Goal: Task Accomplishment & Management: Complete application form

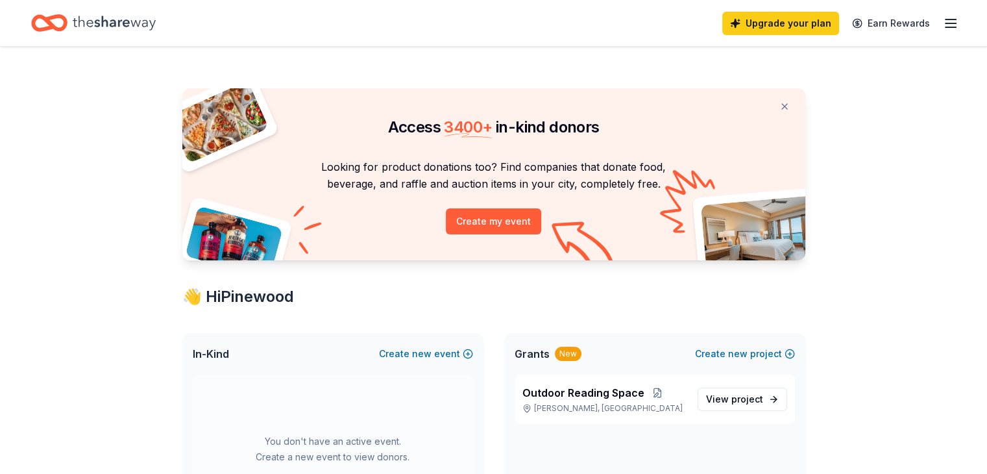
click at [388, 353] on button "Create new event" at bounding box center [426, 354] width 94 height 16
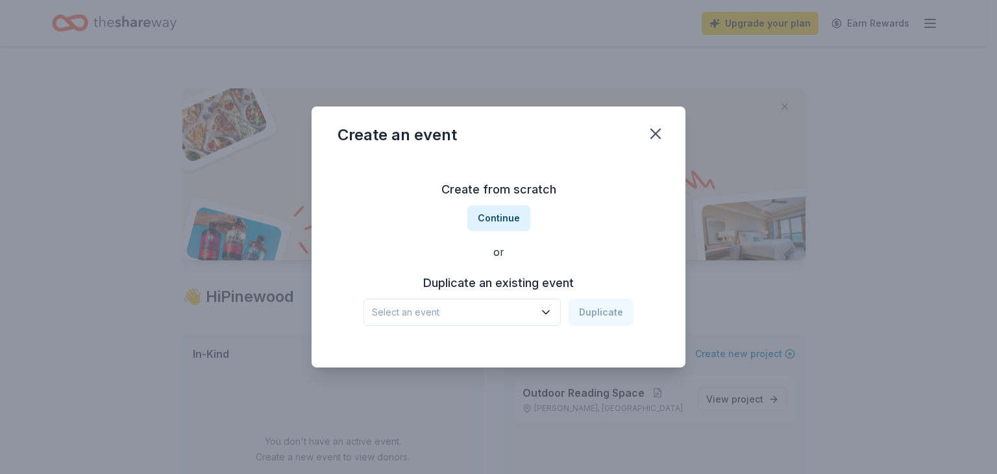
click at [483, 225] on button "Continue" at bounding box center [498, 218] width 63 height 26
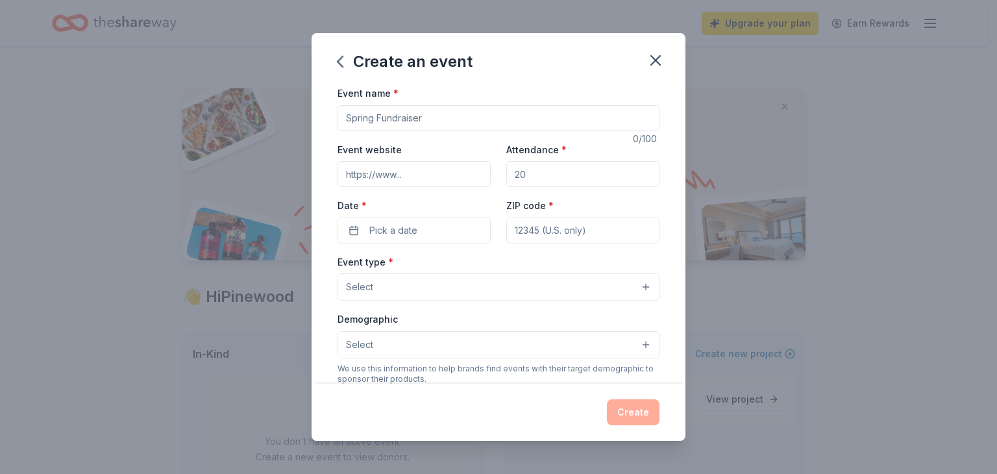
click at [423, 113] on input "Event name *" at bounding box center [498, 118] width 322 height 26
type input "Sunshine Appreciation Cart"
click at [546, 180] on input "Attendance *" at bounding box center [582, 174] width 153 height 26
type input "100"
click at [443, 226] on button "Pick a date" at bounding box center [413, 230] width 153 height 26
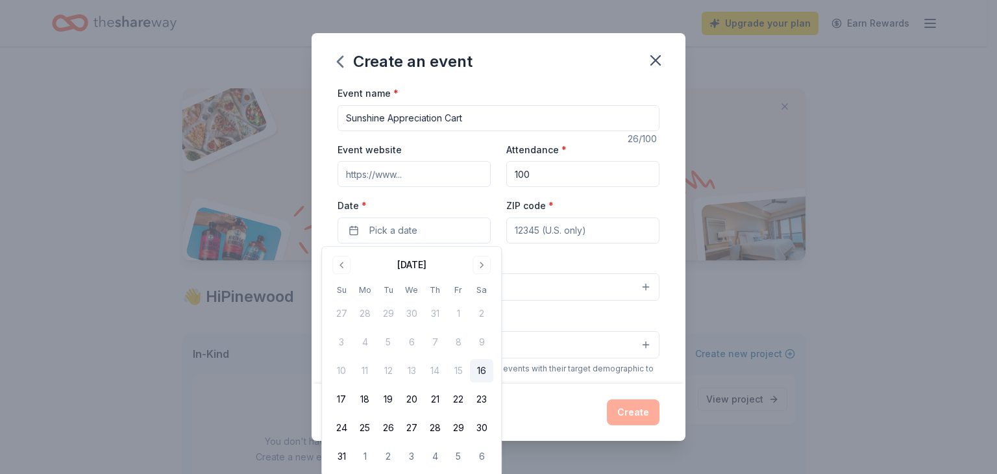
click at [484, 266] on button "Go to next month" at bounding box center [481, 265] width 18 height 18
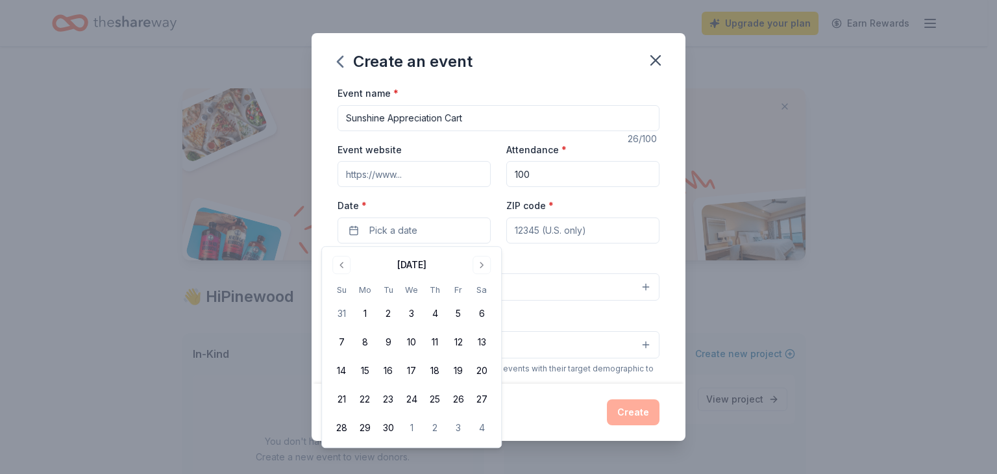
click at [484, 266] on button "Go to next month" at bounding box center [481, 265] width 18 height 18
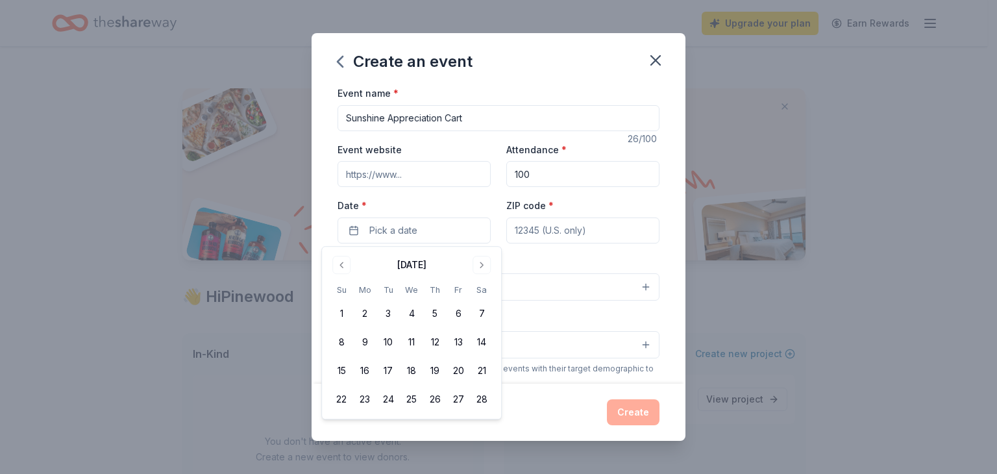
click at [484, 266] on button "Go to next month" at bounding box center [481, 265] width 18 height 18
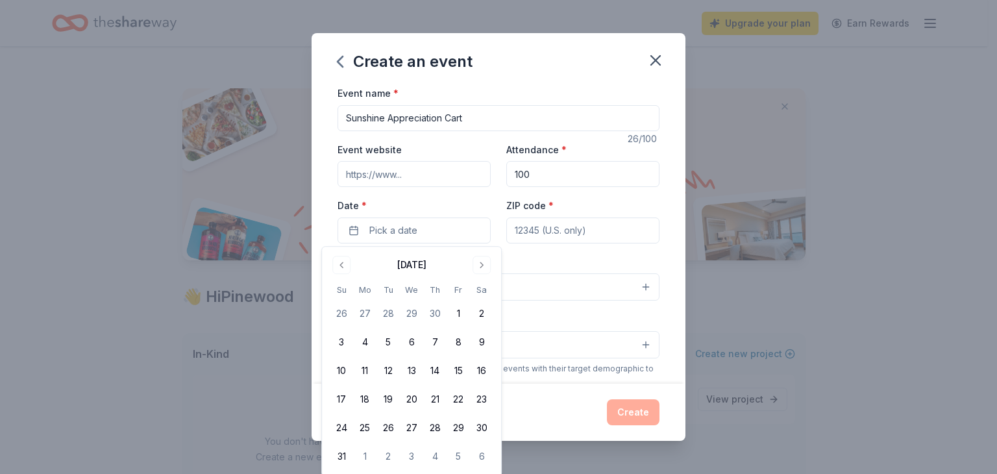
click at [415, 401] on button "20" at bounding box center [411, 398] width 23 height 23
click at [535, 231] on input "ZIP code *" at bounding box center [582, 230] width 153 height 26
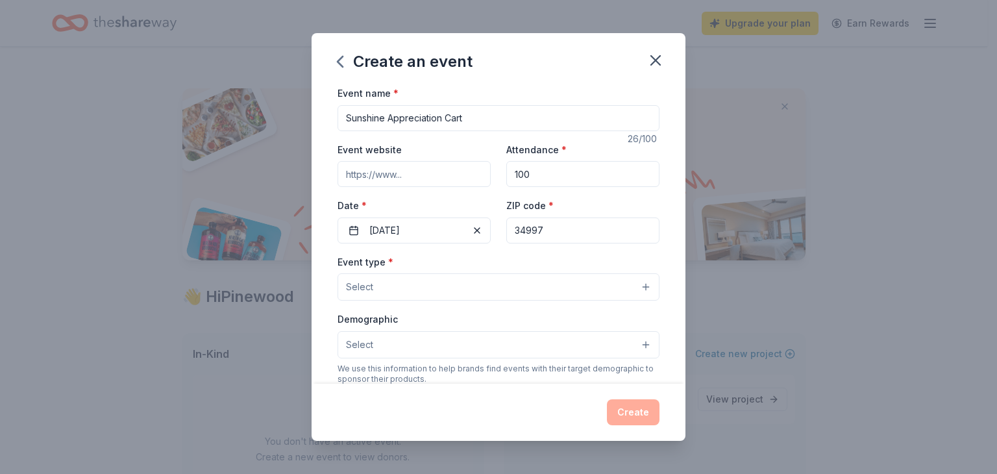
type input "34997"
click at [427, 260] on div "Event type * Select" at bounding box center [498, 277] width 322 height 47
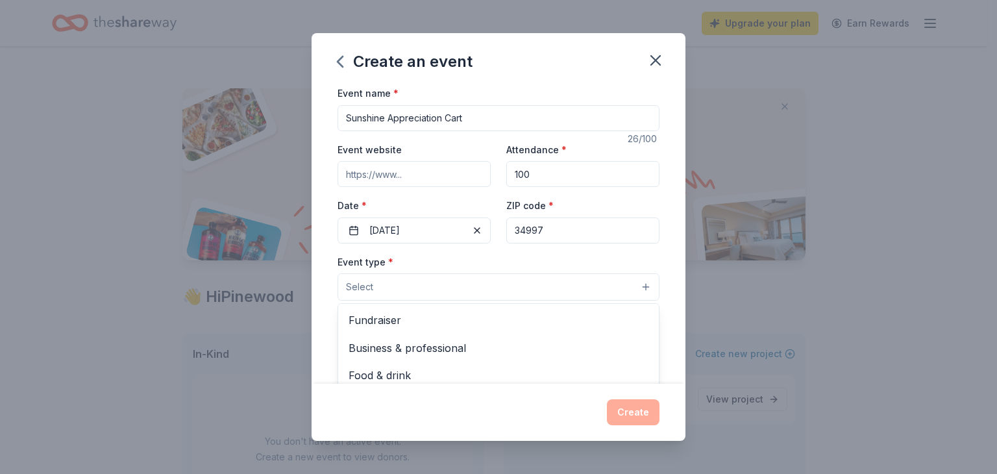
click at [406, 287] on button "Select" at bounding box center [498, 286] width 322 height 27
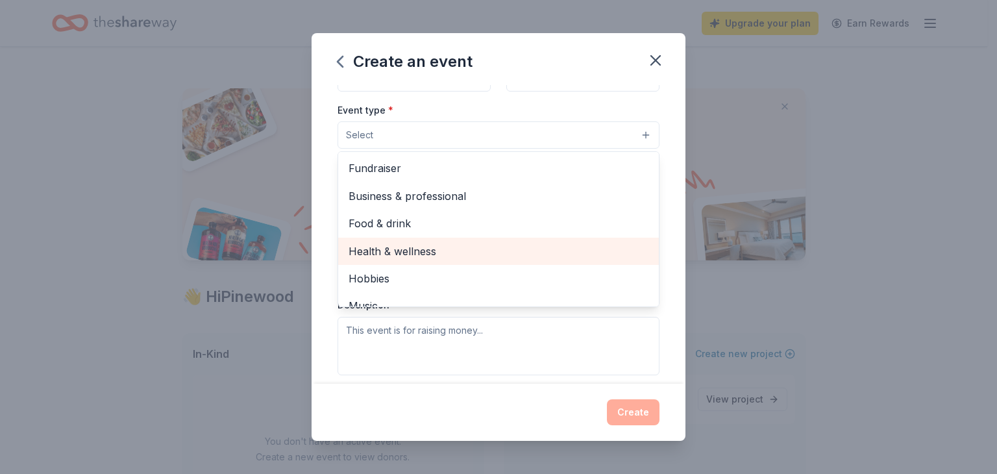
scroll to position [130, 0]
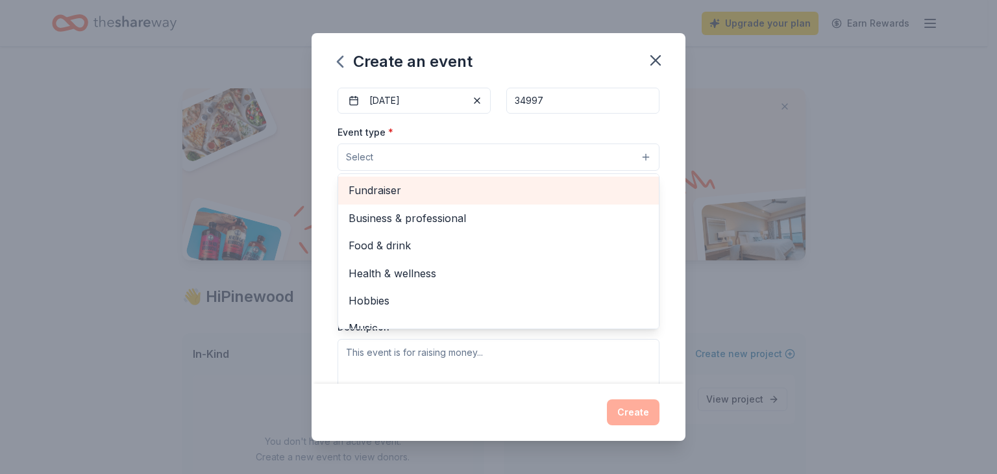
click at [417, 191] on span "Fundraiser" at bounding box center [498, 190] width 300 height 17
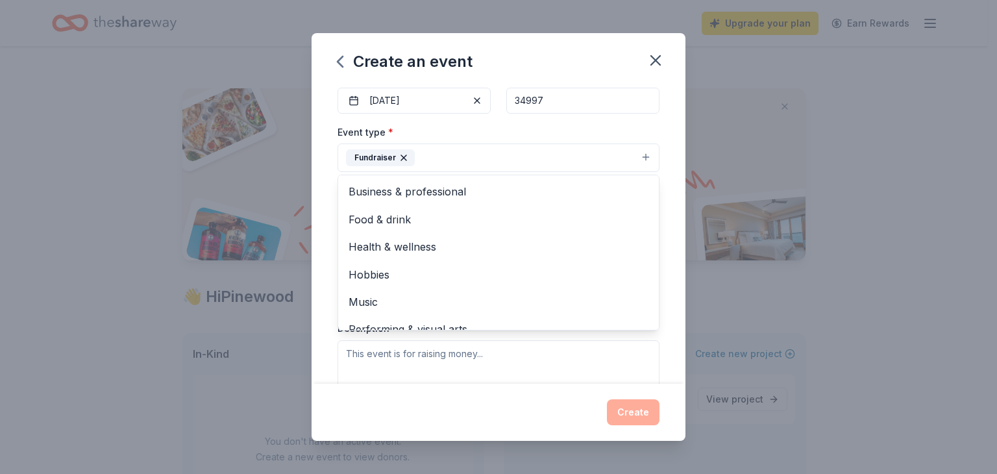
click at [324, 160] on div "Event name * Sunshine Appreciation Cart 26 /100 Event website Attendance * 100 …" at bounding box center [498, 234] width 374 height 298
click at [402, 156] on icon "button" at bounding box center [403, 157] width 10 height 10
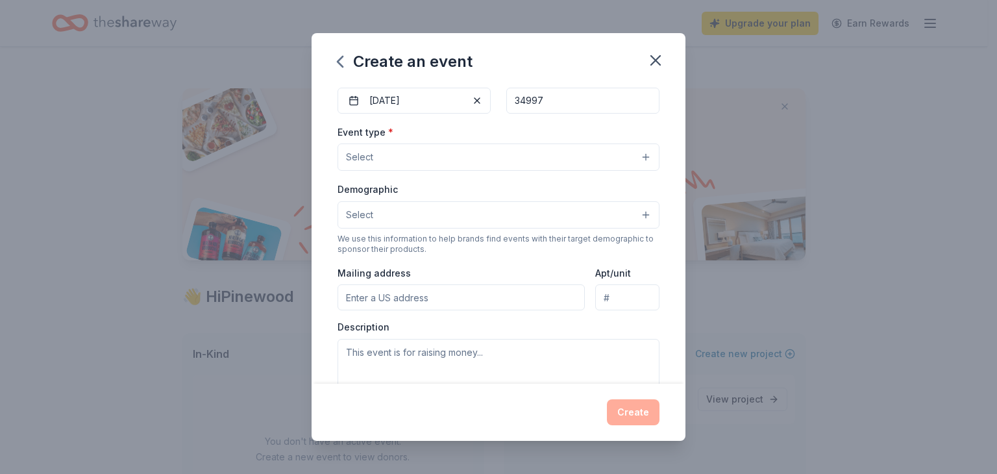
click at [404, 156] on button "Select" at bounding box center [498, 156] width 322 height 27
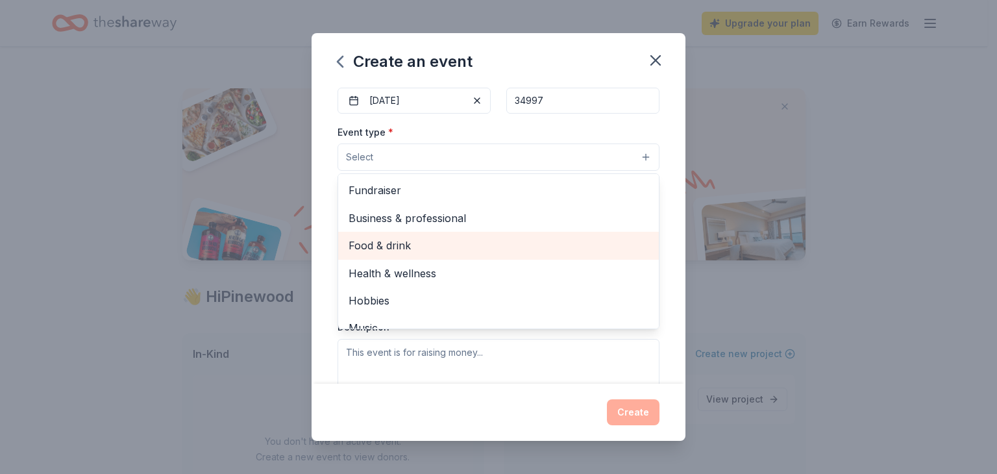
click at [440, 238] on span "Food & drink" at bounding box center [498, 245] width 300 height 17
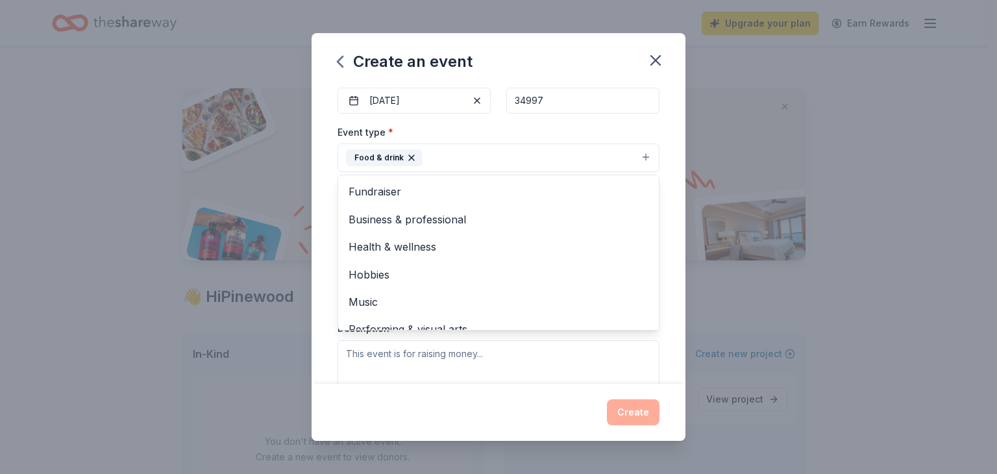
click at [316, 157] on div "Event name * Sunshine Appreciation Cart 26 /100 Event website Attendance * 100 …" at bounding box center [498, 234] width 374 height 298
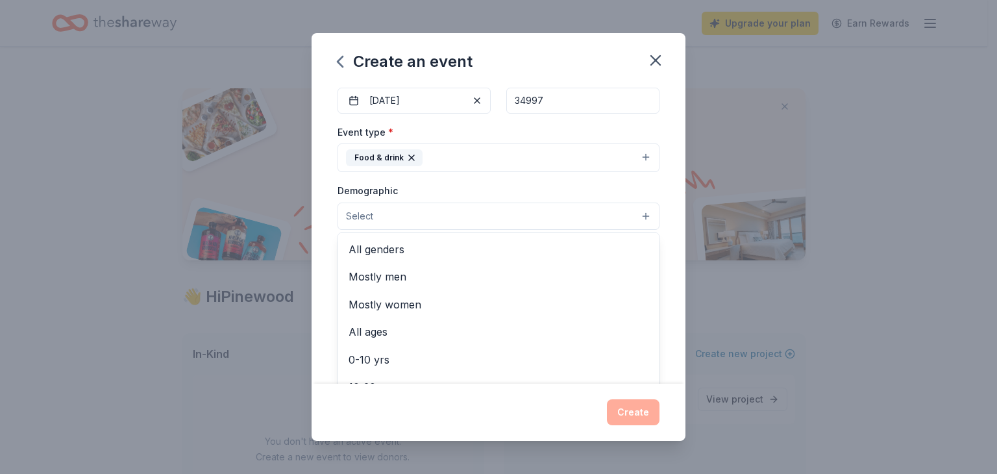
click at [382, 218] on button "Select" at bounding box center [498, 215] width 322 height 27
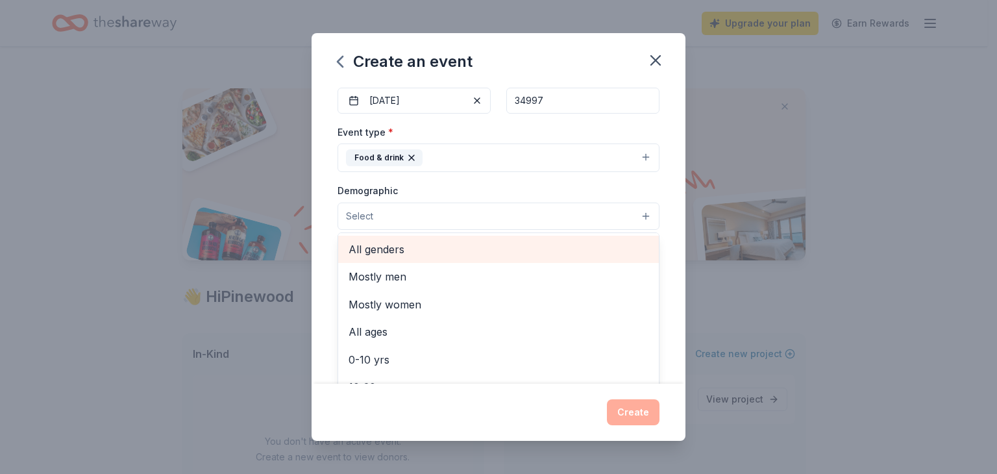
click at [406, 255] on span "All genders" at bounding box center [498, 249] width 300 height 17
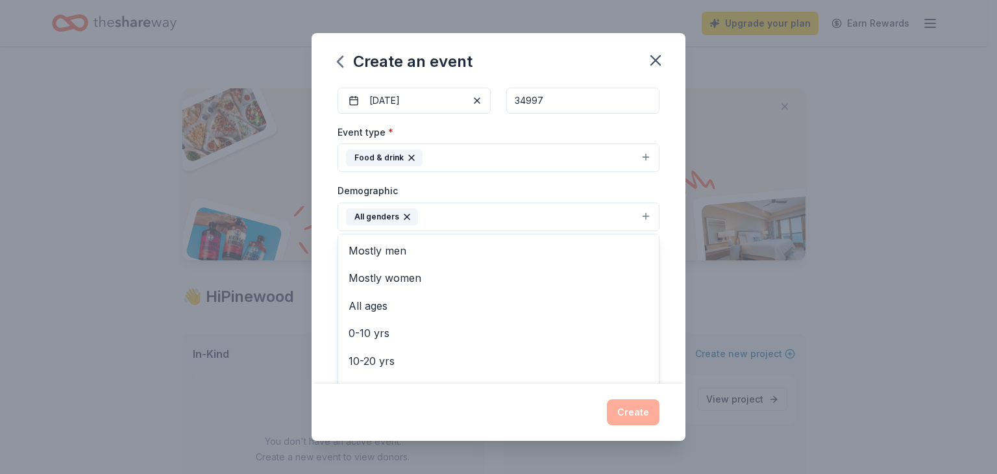
click at [334, 184] on div "Event name * Sunshine Appreciation Cart 26 /100 Event website Attendance * 100 …" at bounding box center [498, 234] width 374 height 298
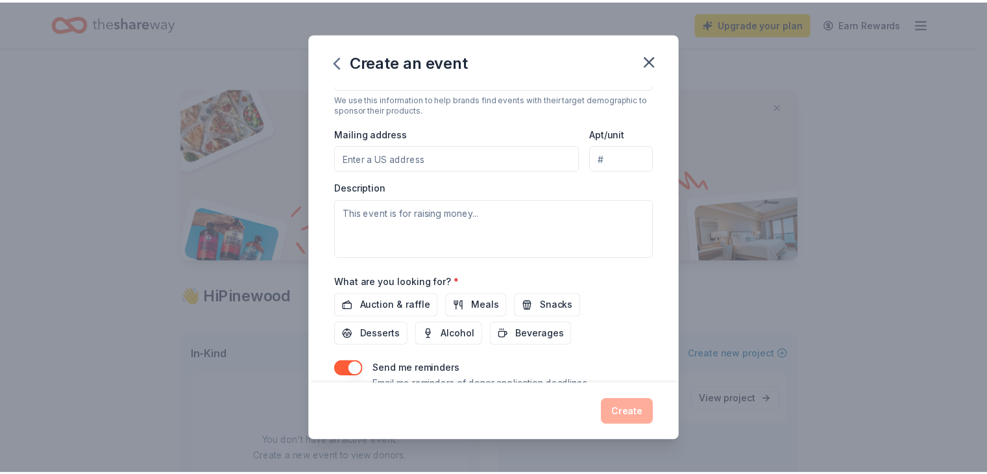
scroll to position [324, 0]
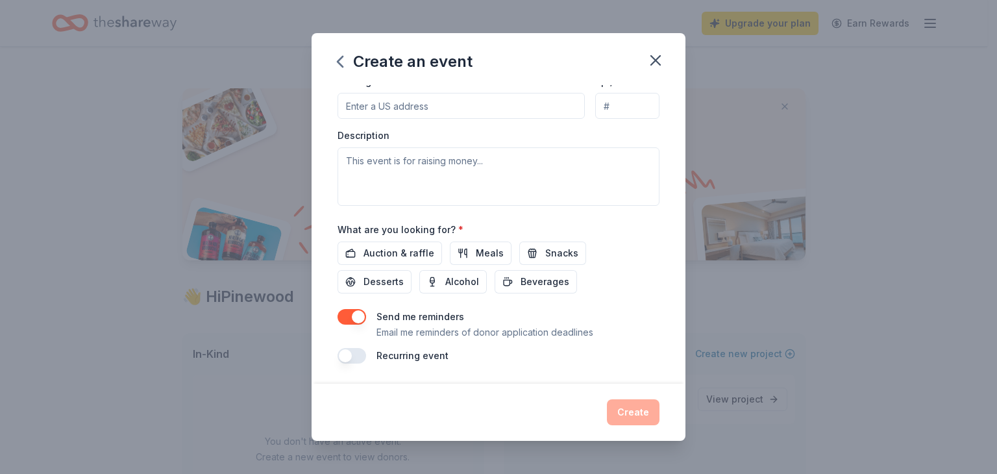
click at [492, 254] on span "Meals" at bounding box center [490, 253] width 28 height 16
click at [524, 255] on button "Snacks" at bounding box center [552, 252] width 67 height 23
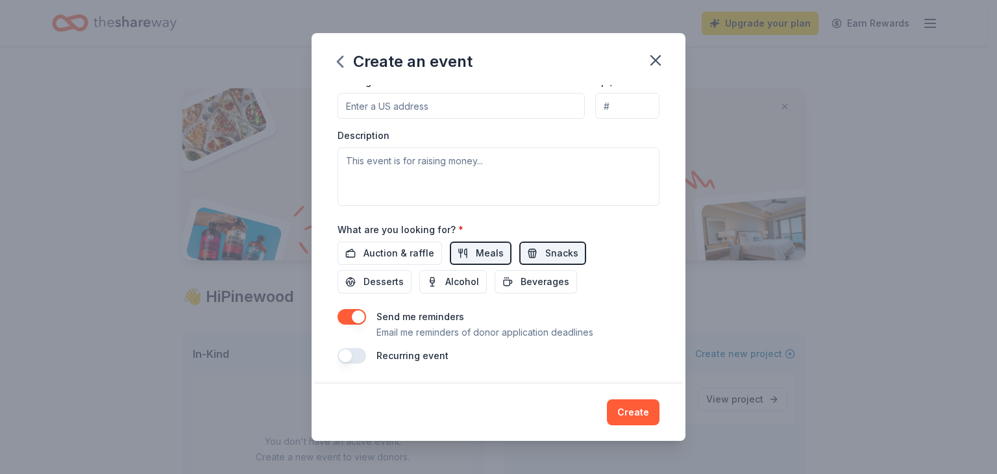
click at [385, 277] on span "Desserts" at bounding box center [383, 282] width 40 height 16
click at [545, 271] on button "Beverages" at bounding box center [535, 281] width 82 height 23
click at [350, 318] on button "button" at bounding box center [351, 317] width 29 height 16
click at [636, 417] on button "Create" at bounding box center [633, 412] width 53 height 26
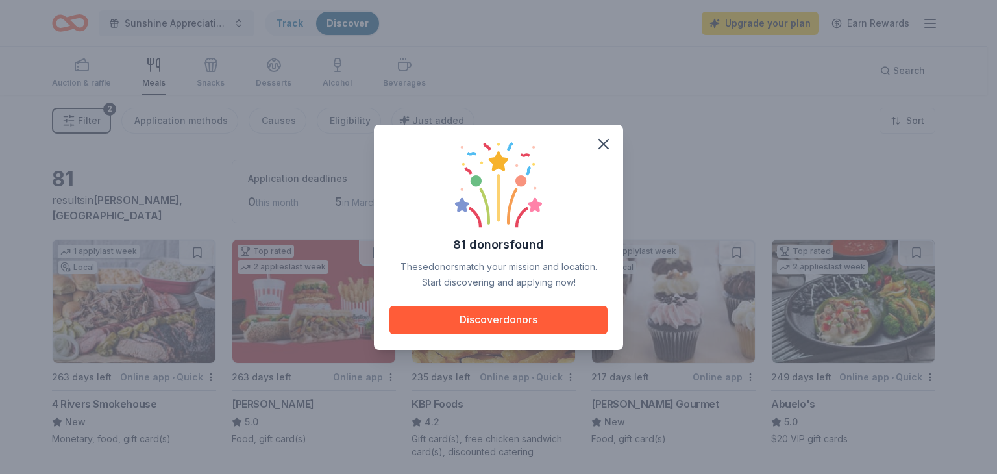
click at [607, 145] on icon "button" at bounding box center [603, 144] width 18 height 18
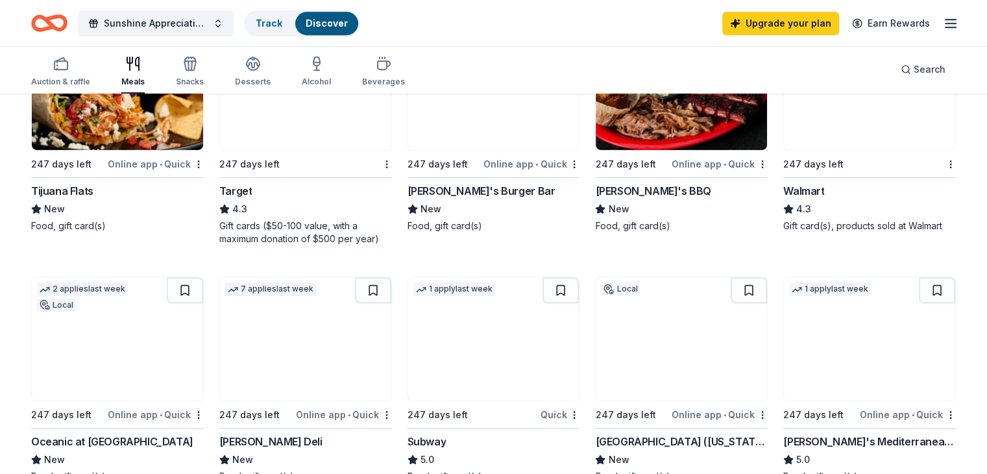
scroll to position [649, 0]
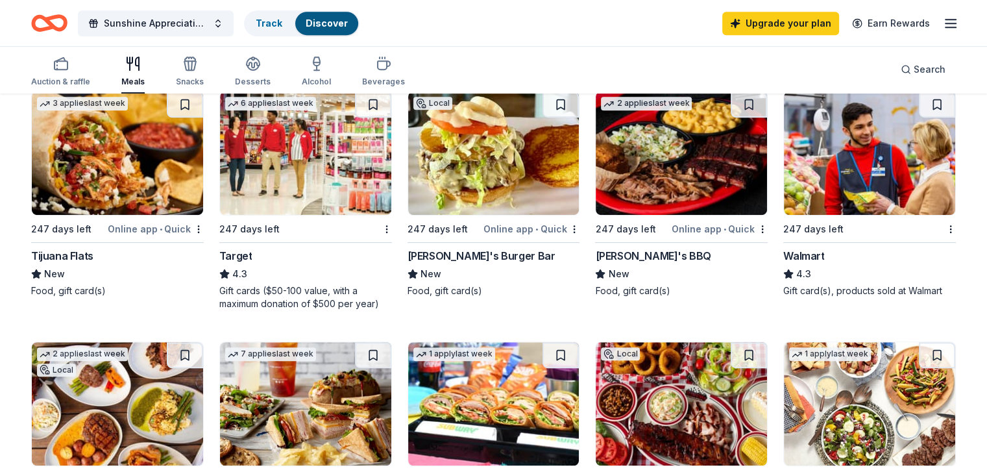
click at [252, 250] on div "Target" at bounding box center [235, 256] width 33 height 16
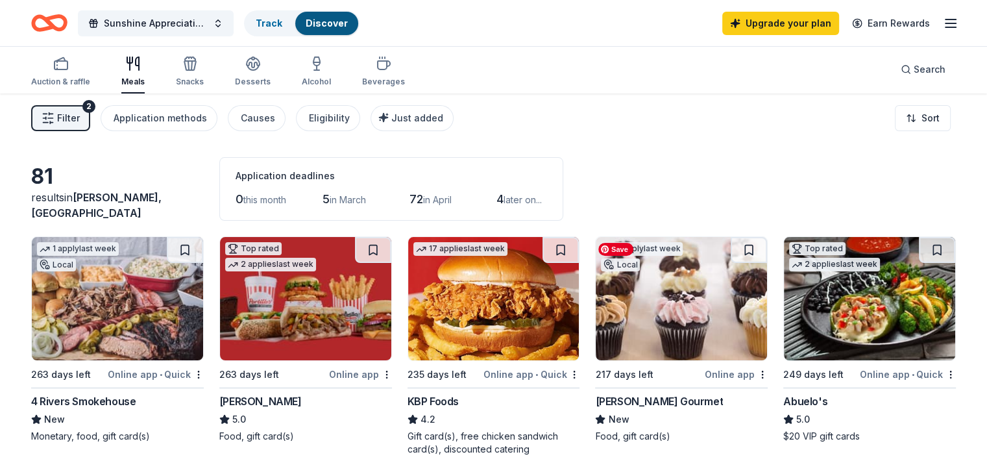
scroll to position [0, 0]
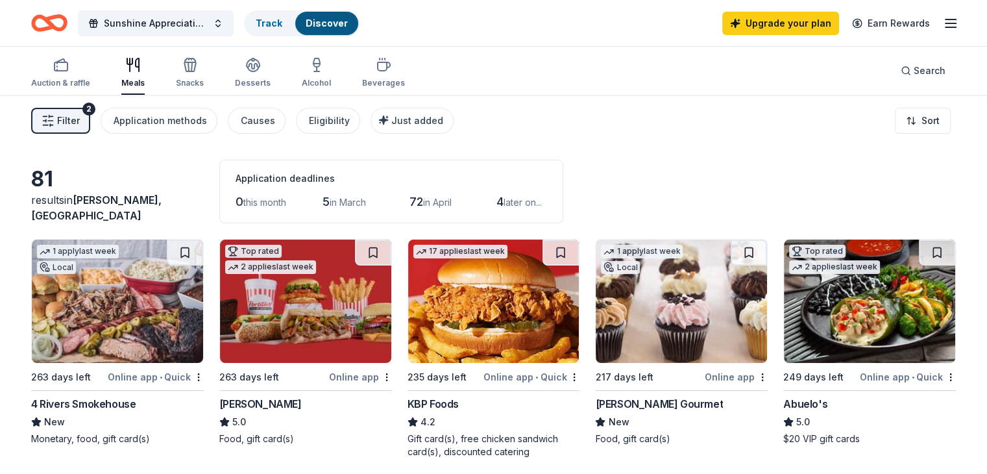
click at [200, 67] on div "button" at bounding box center [190, 65] width 28 height 16
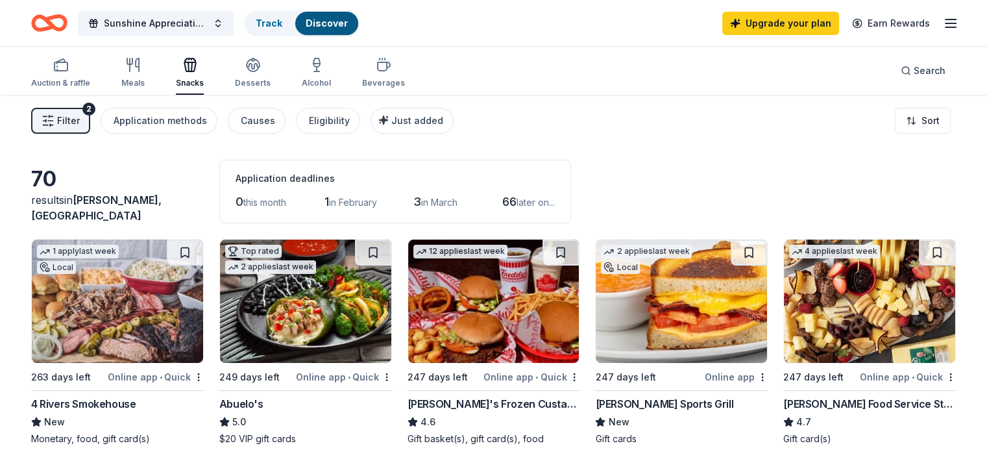
click at [391, 60] on icon "button" at bounding box center [384, 65] width 16 height 16
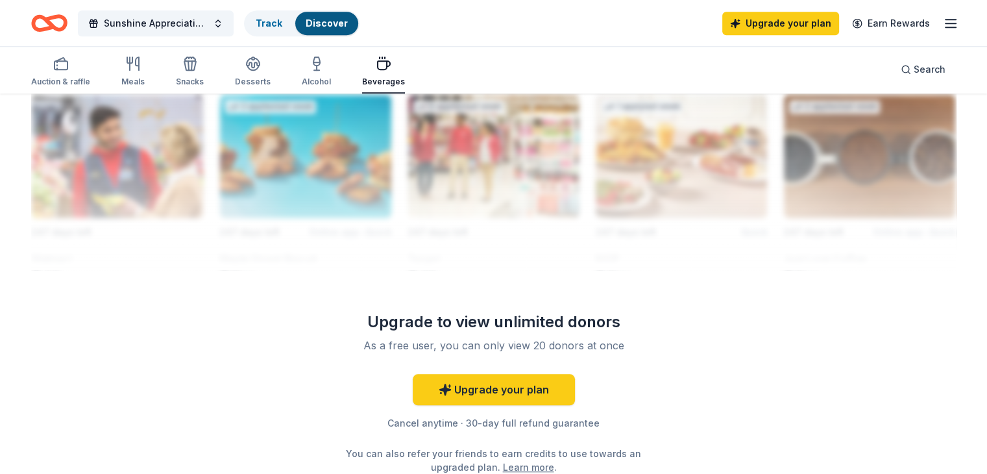
scroll to position [1168, 0]
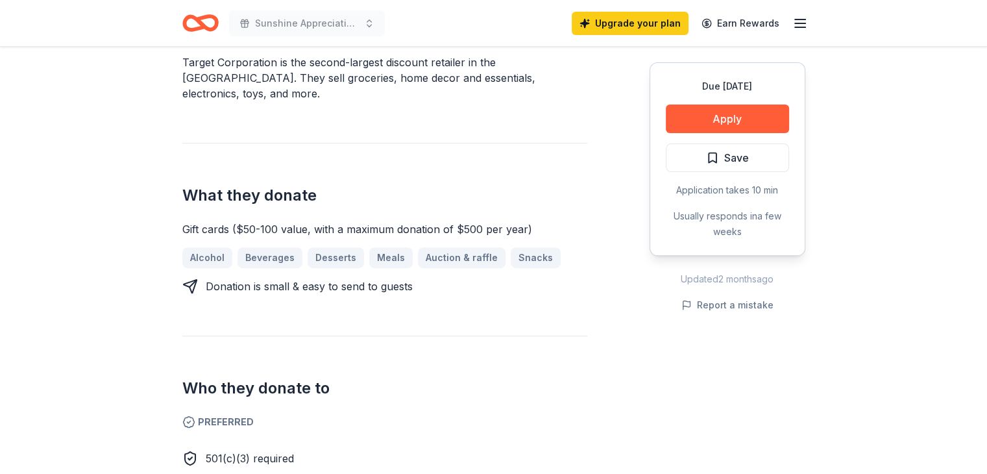
scroll to position [260, 0]
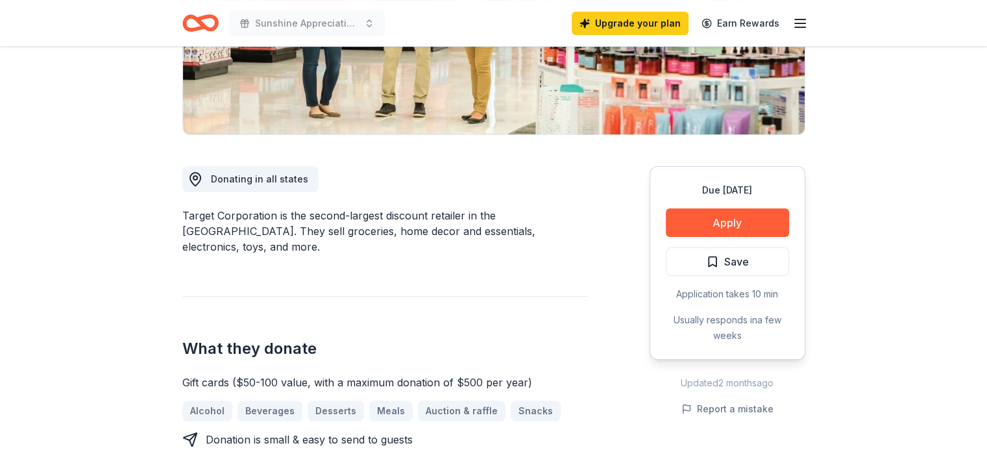
drag, startPoint x: 733, startPoint y: 224, endPoint x: 689, endPoint y: 230, distance: 44.0
click at [689, 230] on button "Apply" at bounding box center [727, 222] width 123 height 29
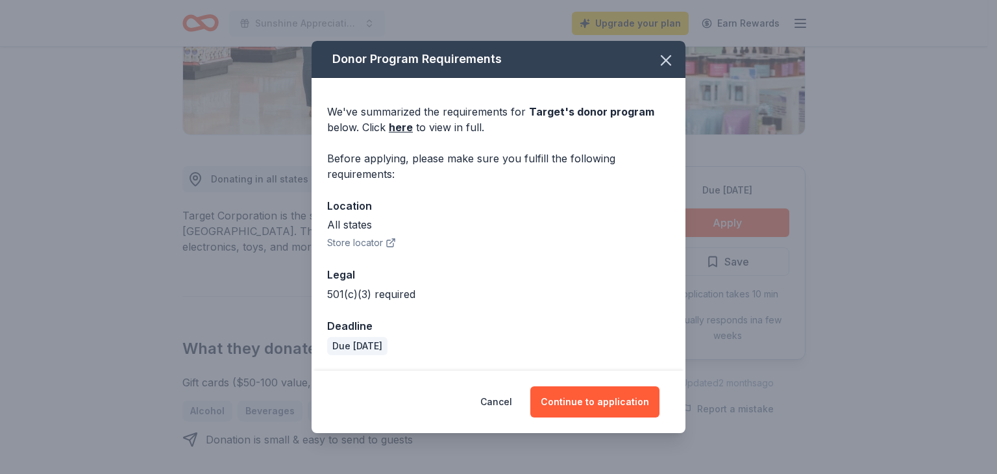
click at [664, 66] on icon "button" at bounding box center [666, 60] width 18 height 18
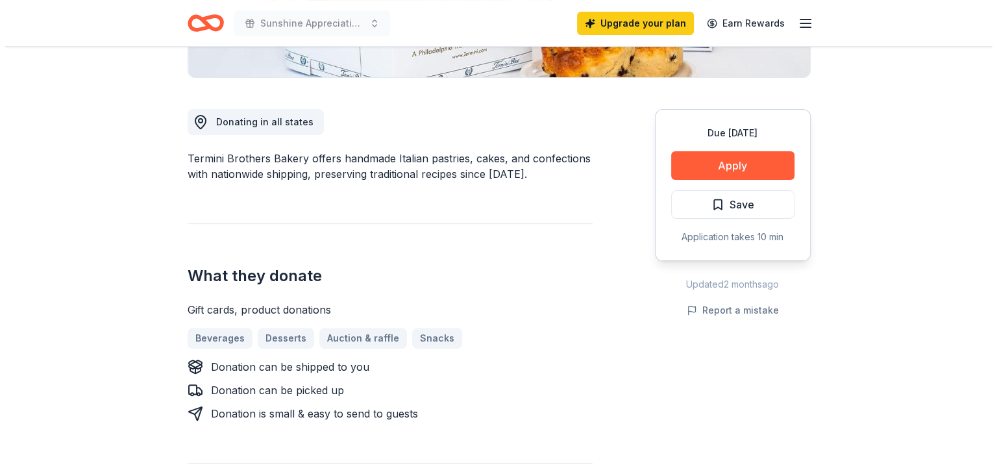
scroll to position [324, 0]
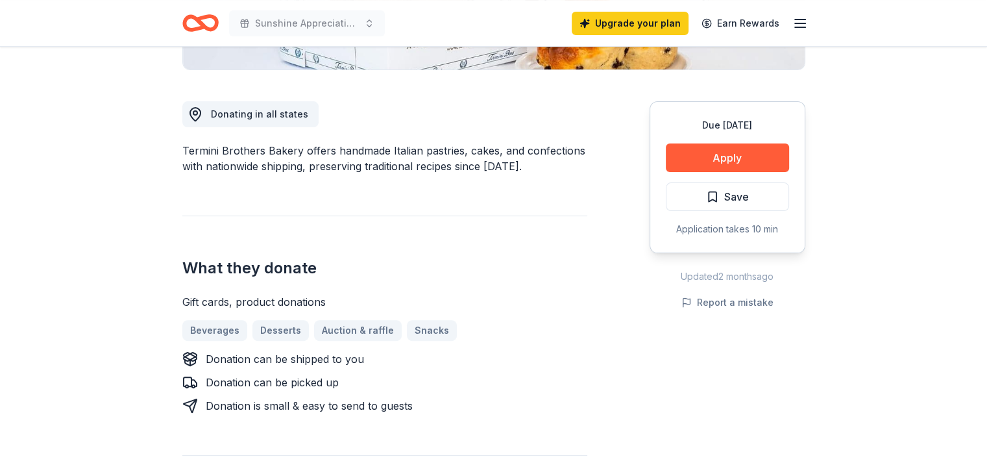
click at [707, 156] on button "Apply" at bounding box center [727, 157] width 123 height 29
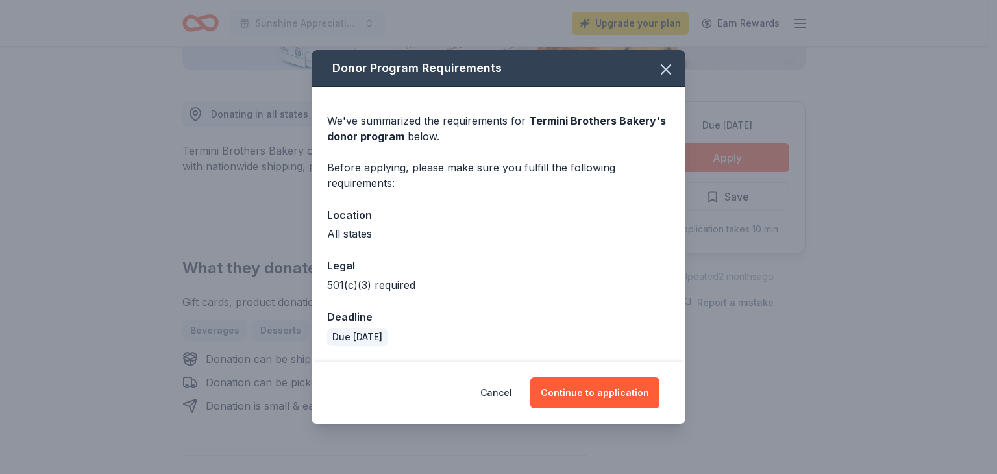
click at [590, 386] on button "Continue to application" at bounding box center [594, 392] width 129 height 31
